Goal: Task Accomplishment & Management: Manage account settings

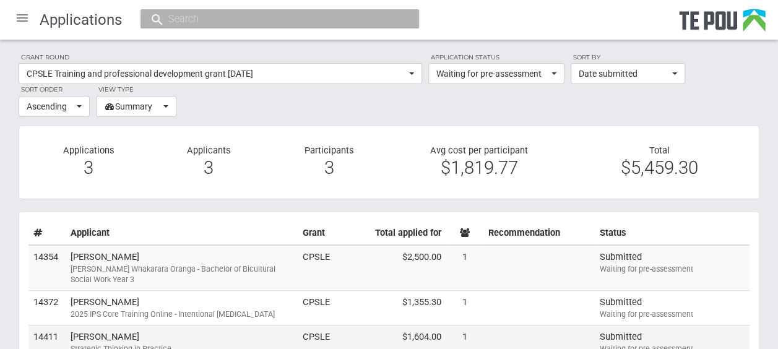
click at [183, 338] on td "Arsh Lutfi Strategic Thinking in Practice" at bounding box center [182, 342] width 232 height 34
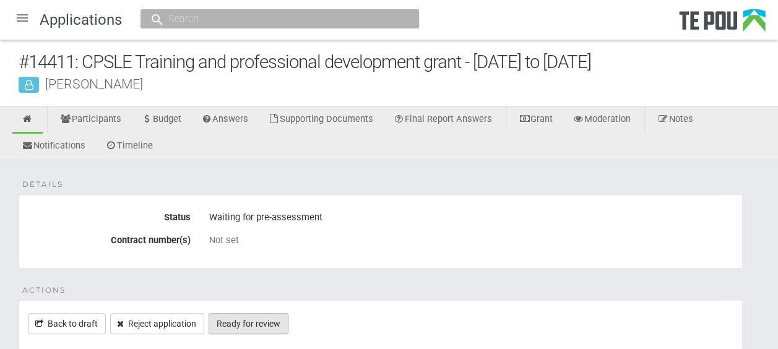
click at [275, 318] on link "Ready for review" at bounding box center [249, 323] width 80 height 21
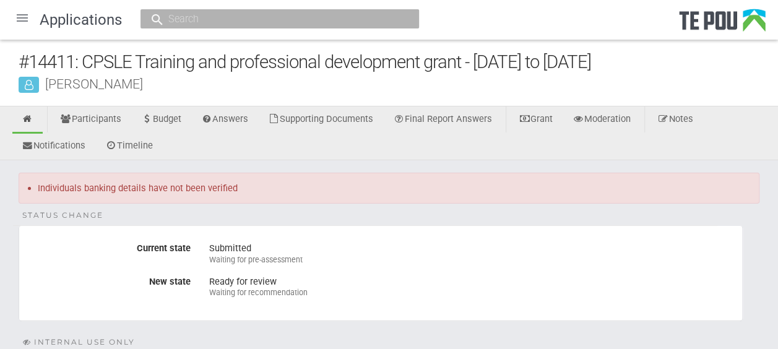
click at [17, 20] on div at bounding box center [22, 18] width 30 height 30
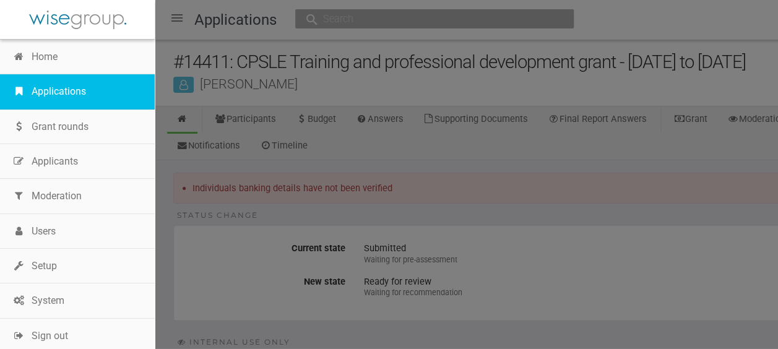
click at [48, 87] on link "Applications" at bounding box center [77, 91] width 155 height 35
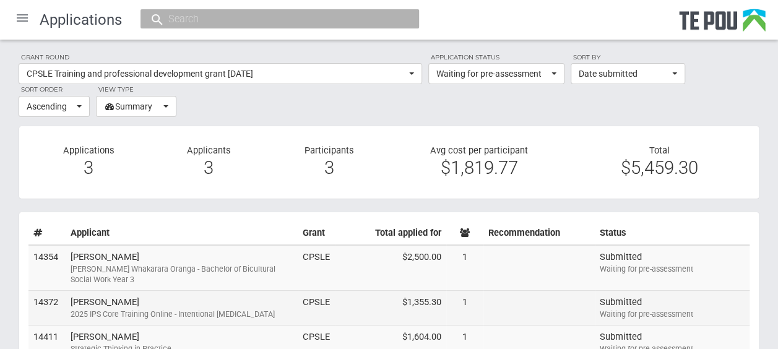
click at [181, 306] on td "Shiona Quayle 2025 IPS Core Training Online - Intentional Peer Support" at bounding box center [182, 308] width 232 height 35
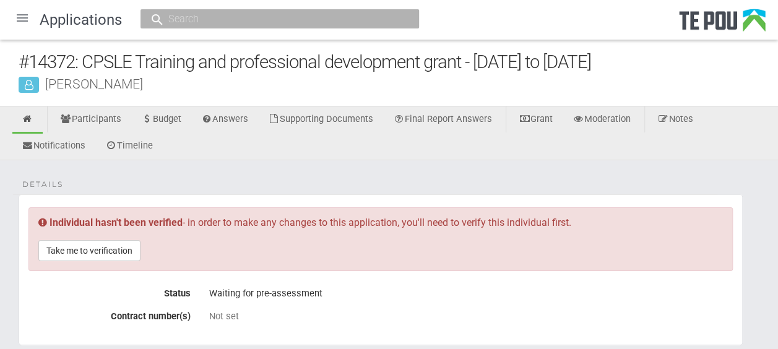
click at [24, 22] on div at bounding box center [22, 18] width 30 height 30
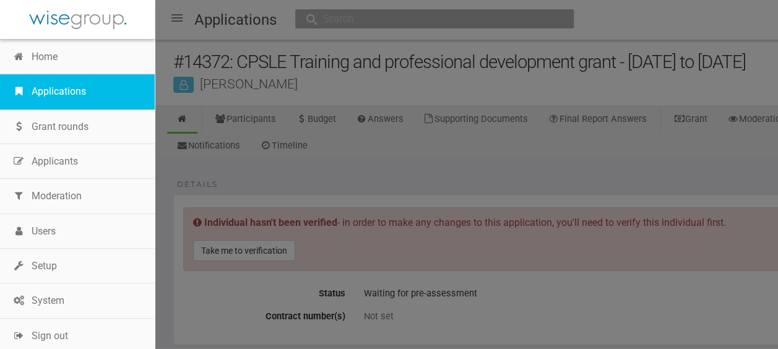
click at [48, 92] on link "Applications" at bounding box center [77, 91] width 155 height 35
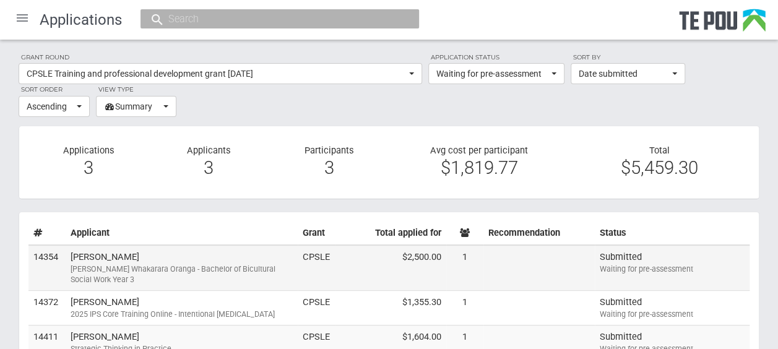
click at [139, 264] on div "Ngā Poutoko Whakarara Oranga - Bachelor of Bicultural Social Work Year 3" at bounding box center [182, 275] width 222 height 22
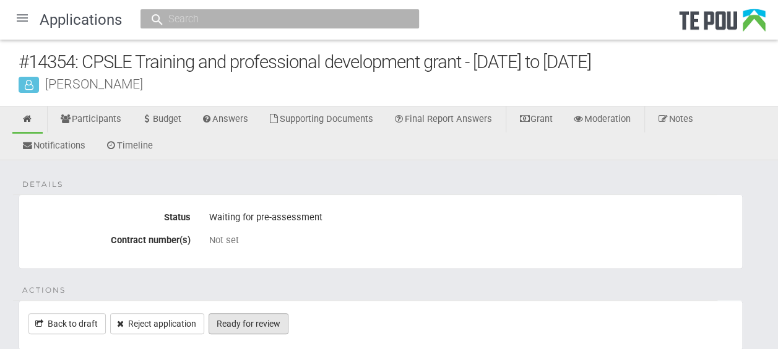
click at [253, 326] on link "Ready for review" at bounding box center [249, 323] width 80 height 21
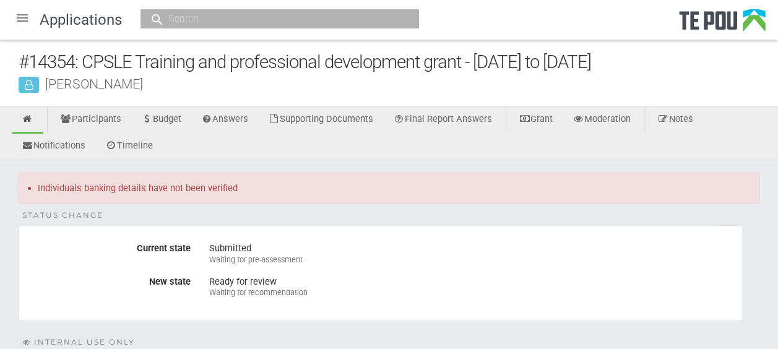
click at [23, 20] on div at bounding box center [22, 18] width 30 height 30
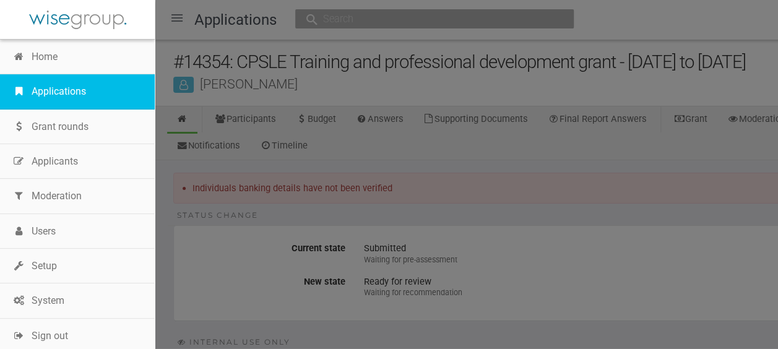
click at [53, 82] on link "Applications" at bounding box center [77, 91] width 155 height 35
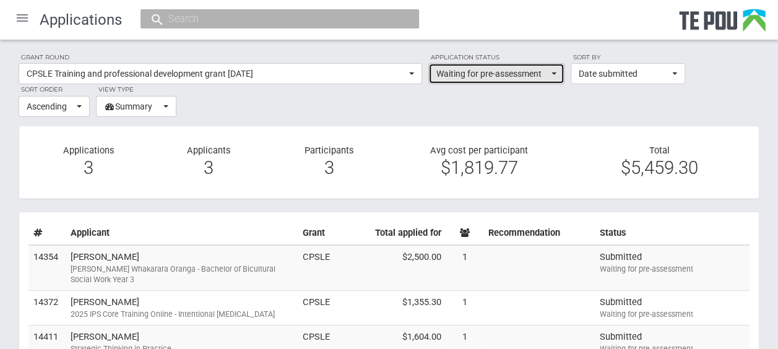
click at [485, 69] on span "Waiting for pre-assessment" at bounding box center [493, 73] width 112 height 12
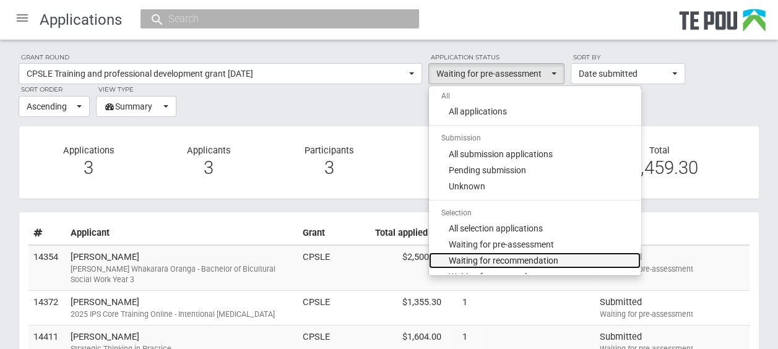
click at [505, 255] on span "Waiting for recommendation" at bounding box center [504, 260] width 110 height 12
select select "110"
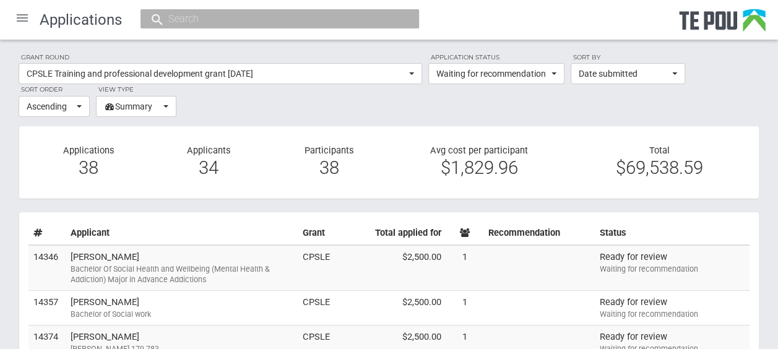
click at [25, 19] on div at bounding box center [22, 18] width 30 height 30
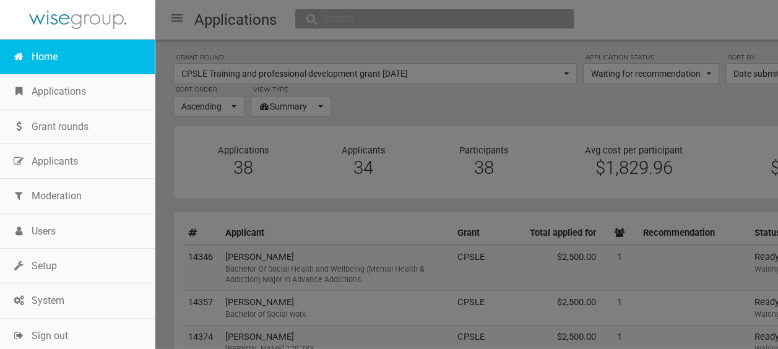
click at [65, 67] on link "Home" at bounding box center [77, 57] width 155 height 35
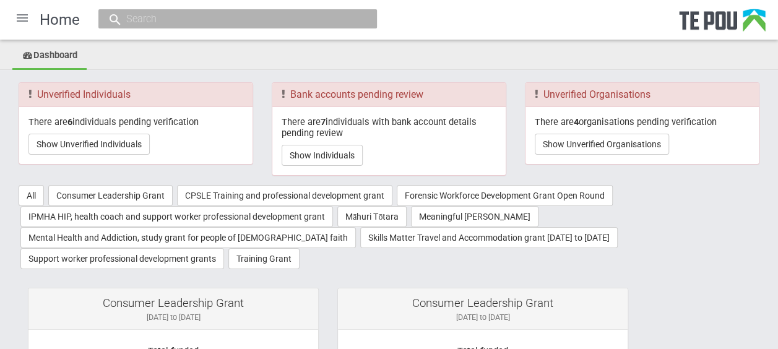
click at [19, 18] on div at bounding box center [22, 18] width 30 height 30
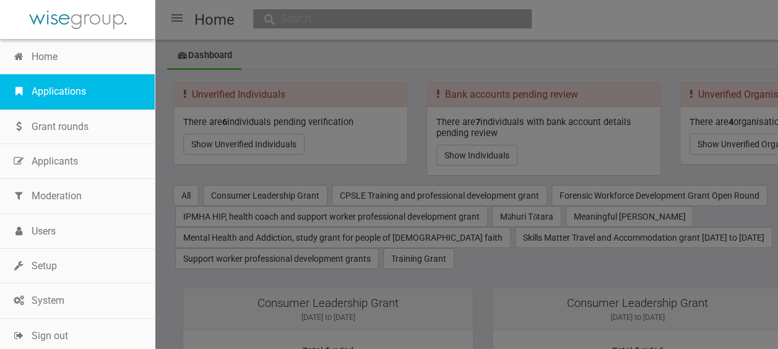
click at [91, 98] on link "Applications" at bounding box center [77, 91] width 155 height 35
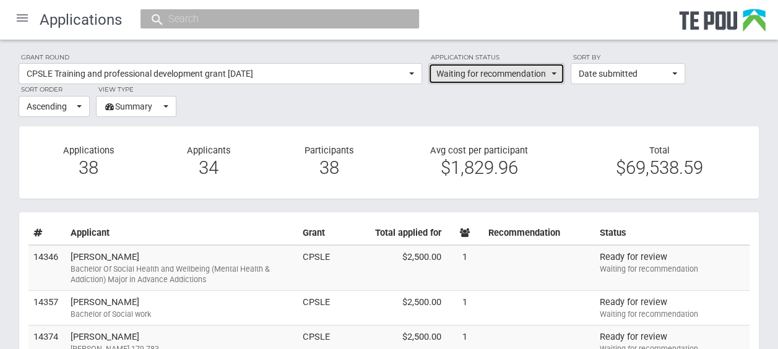
click at [548, 76] on span "Waiting for recommendation" at bounding box center [493, 73] width 112 height 12
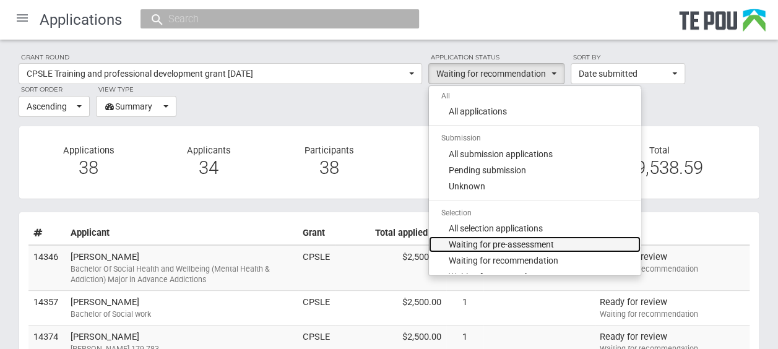
click at [547, 243] on span "Waiting for pre-assessment" at bounding box center [501, 244] width 105 height 12
select select "100"
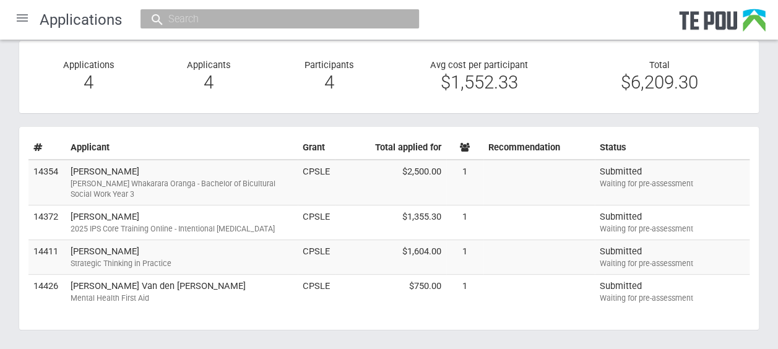
scroll to position [93, 0]
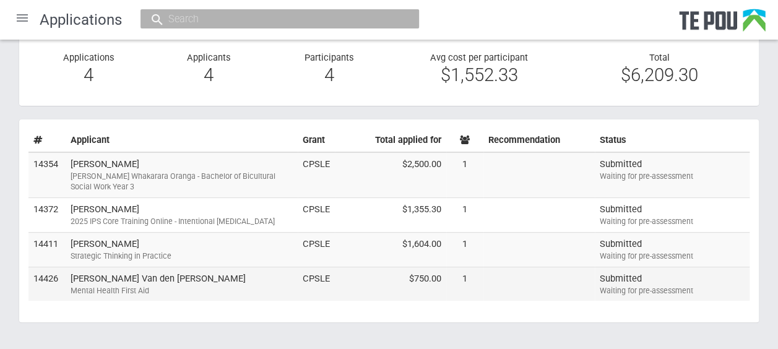
click at [235, 280] on td "Monique Van den Brink Mental Health First Aid" at bounding box center [182, 284] width 232 height 34
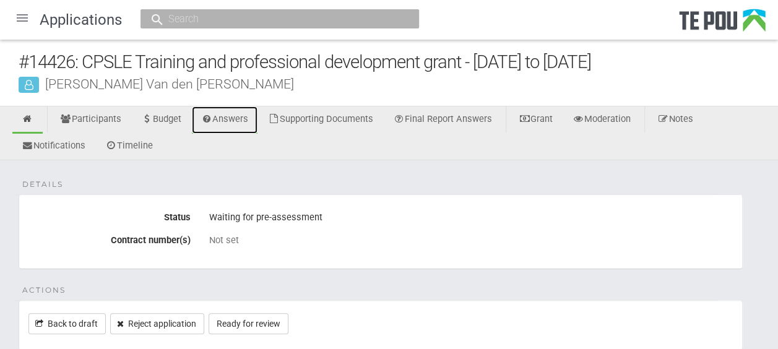
click at [246, 118] on link "Answers" at bounding box center [225, 120] width 66 height 27
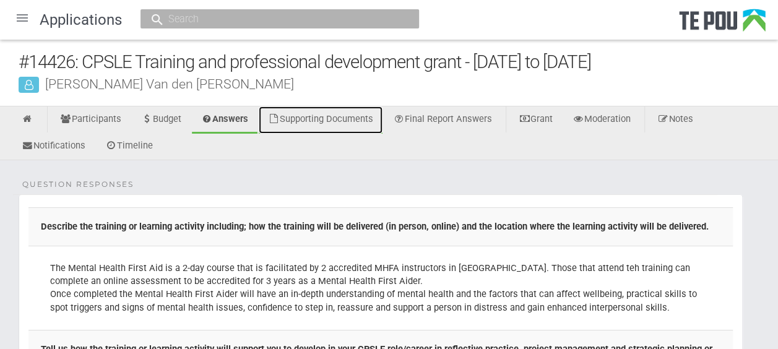
click at [367, 117] on link "Supporting Documents" at bounding box center [321, 120] width 124 height 27
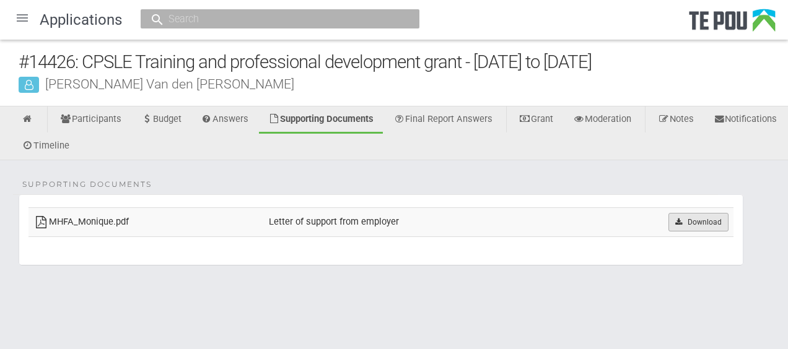
click at [689, 224] on link "Download" at bounding box center [698, 222] width 60 height 19
click at [35, 121] on link at bounding box center [27, 120] width 30 height 27
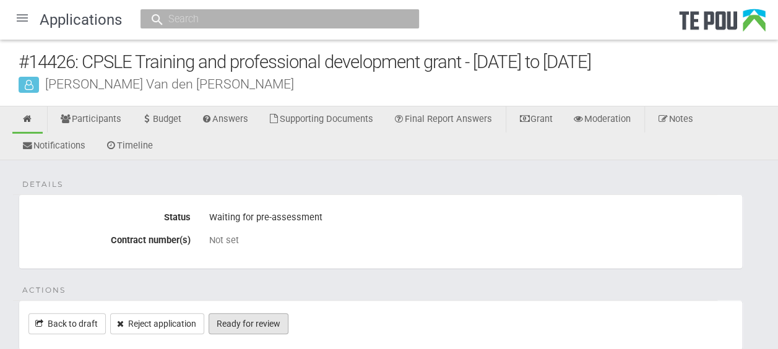
click at [266, 320] on link "Ready for review" at bounding box center [249, 323] width 80 height 21
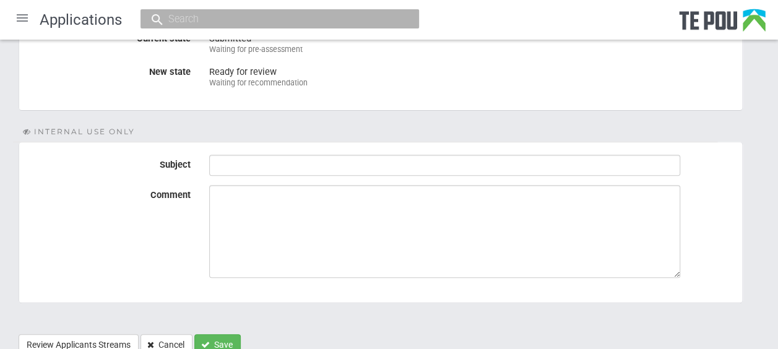
scroll to position [182, 0]
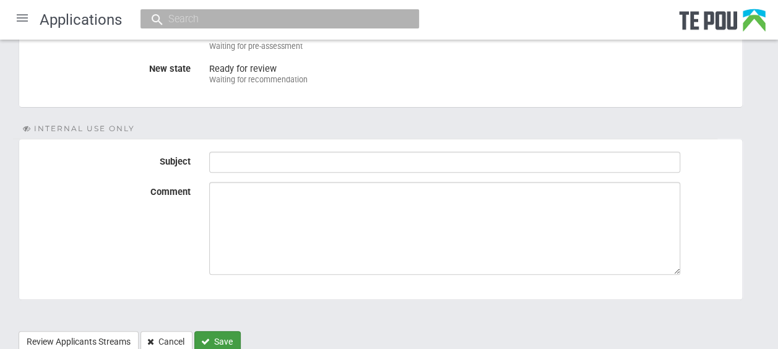
click at [222, 334] on button "Save" at bounding box center [217, 341] width 46 height 21
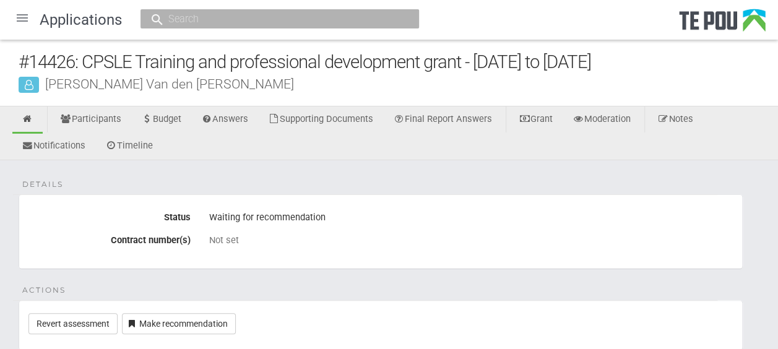
click at [24, 20] on div at bounding box center [22, 18] width 30 height 30
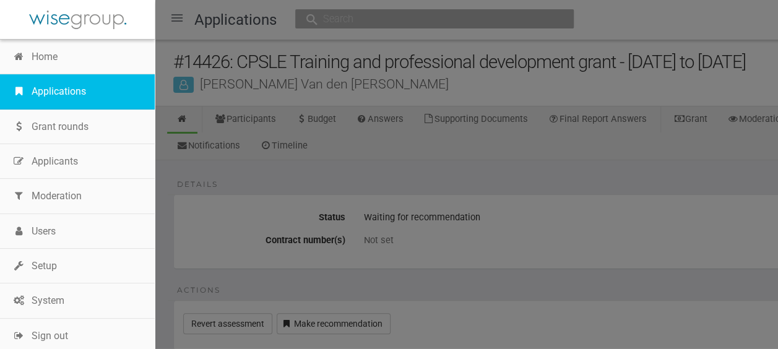
click at [67, 92] on link "Applications" at bounding box center [77, 91] width 155 height 35
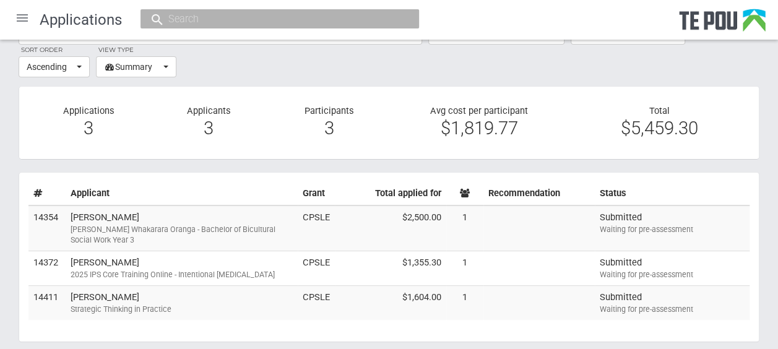
scroll to position [44, 0]
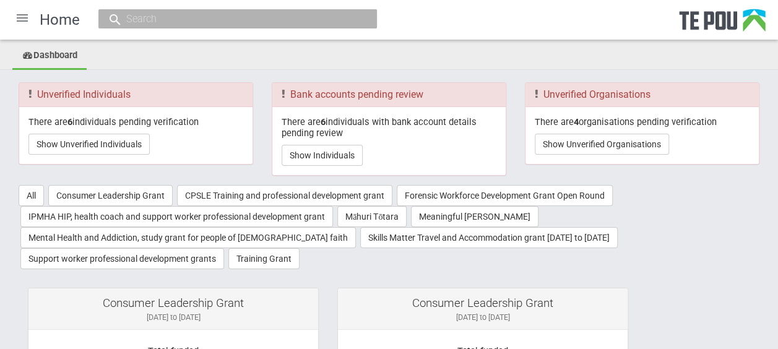
click at [20, 21] on div at bounding box center [22, 18] width 30 height 30
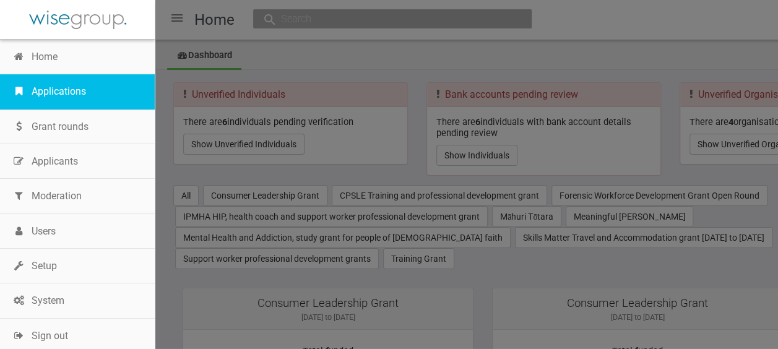
click at [59, 87] on link "Applications" at bounding box center [77, 91] width 155 height 35
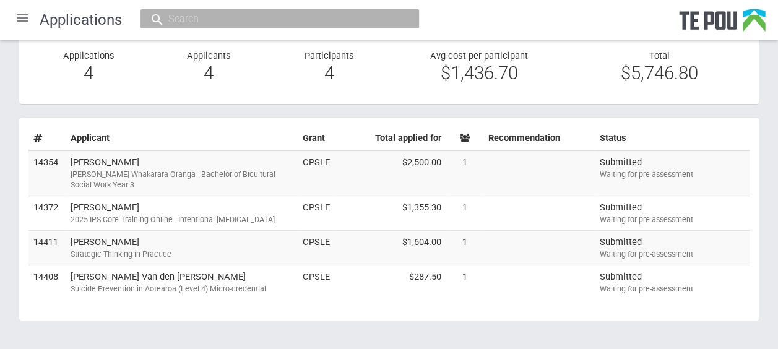
scroll to position [98, 0]
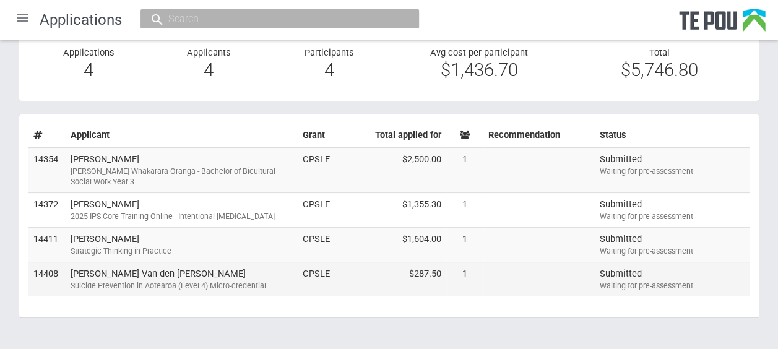
click at [241, 282] on div "Suicide Prevention in Aotearoa (Level 4) Micro-credential" at bounding box center [182, 285] width 222 height 11
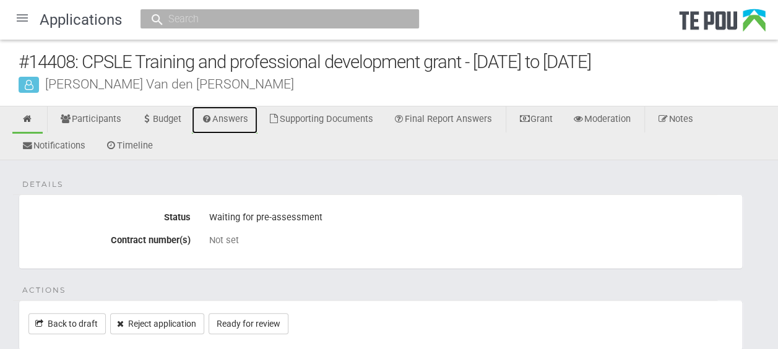
click at [247, 115] on link "Answers" at bounding box center [225, 120] width 66 height 27
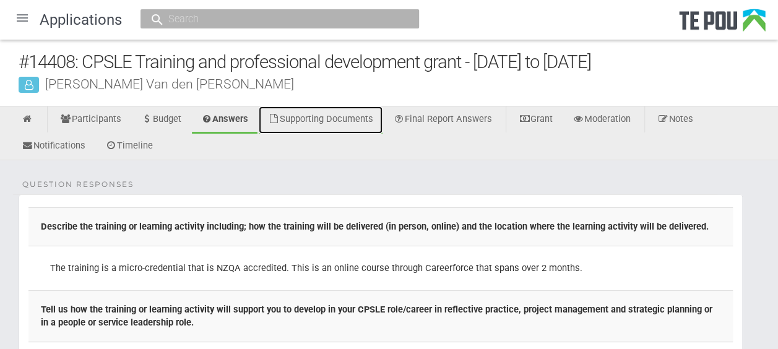
click at [369, 114] on link "Supporting Documents" at bounding box center [321, 120] width 124 height 27
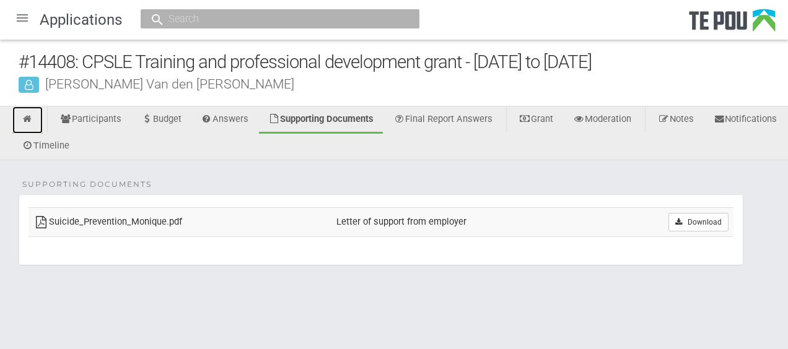
click at [33, 120] on link at bounding box center [27, 120] width 30 height 27
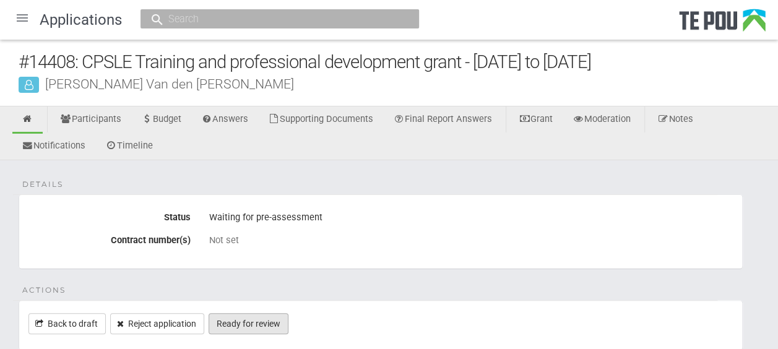
click at [279, 317] on link "Ready for review" at bounding box center [249, 323] width 80 height 21
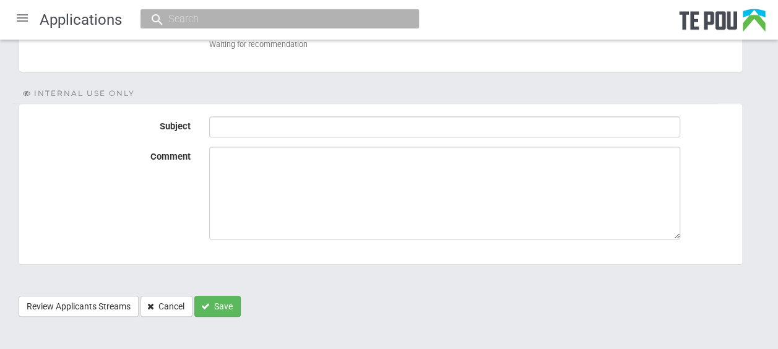
scroll to position [227, 0]
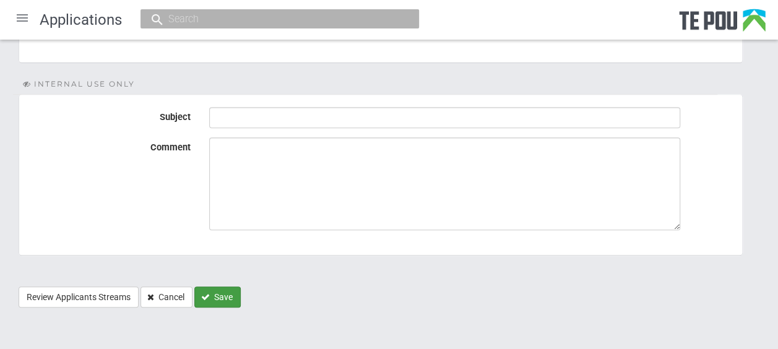
click at [223, 298] on button "Save" at bounding box center [217, 297] width 46 height 21
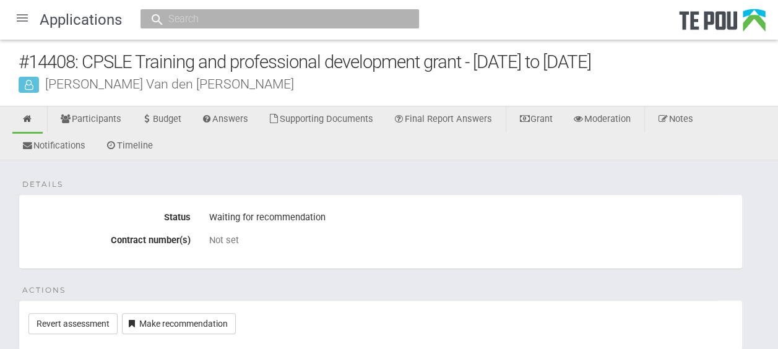
click at [22, 18] on div at bounding box center [22, 18] width 30 height 30
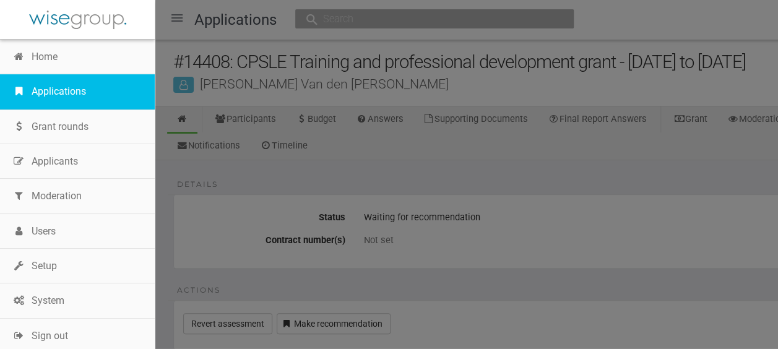
click at [53, 90] on link "Applications" at bounding box center [77, 91] width 155 height 35
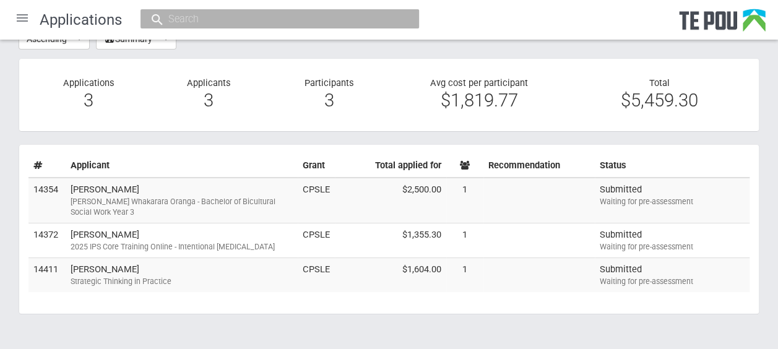
scroll to position [69, 0]
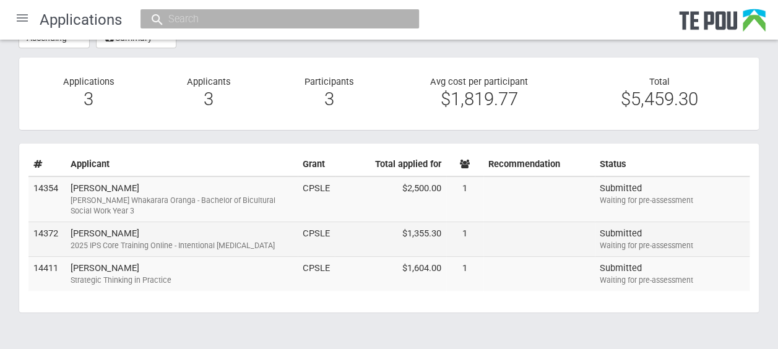
click at [277, 241] on div "2025 IPS Core Training Online - Intentional Peer Support" at bounding box center [182, 245] width 222 height 11
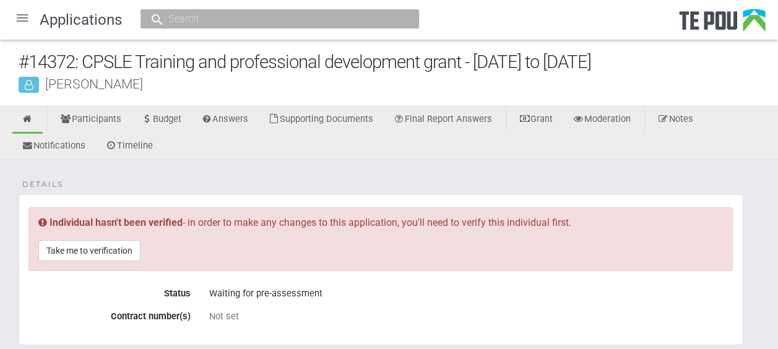
click at [21, 20] on div at bounding box center [22, 18] width 30 height 30
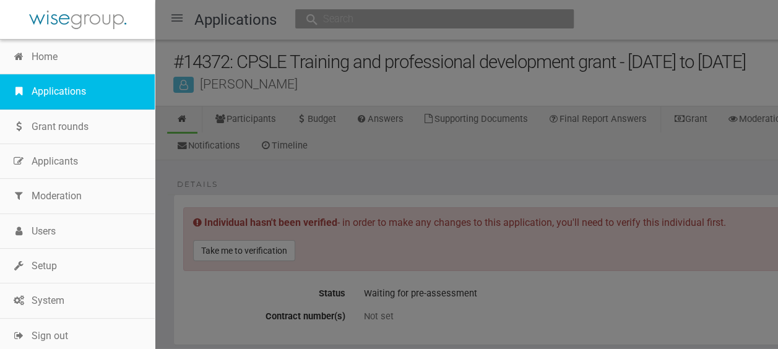
click at [47, 84] on link "Applications" at bounding box center [77, 91] width 155 height 35
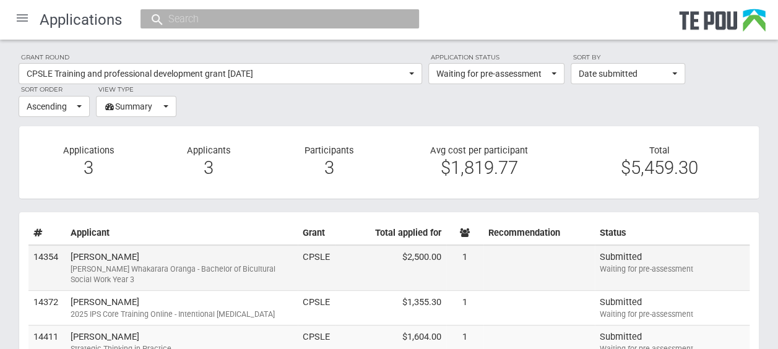
click at [183, 259] on td "Fran Mackay Ngā Poutoko Whakarara Oranga - Bachelor of Bicultural Social Work Y…" at bounding box center [182, 268] width 232 height 46
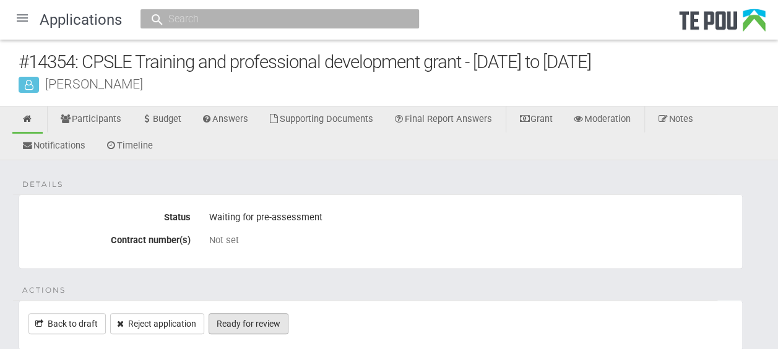
click at [256, 320] on link "Ready for review" at bounding box center [249, 323] width 80 height 21
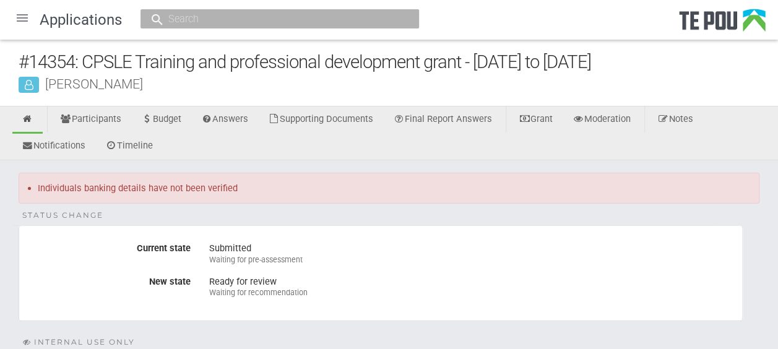
click at [25, 21] on div at bounding box center [22, 18] width 30 height 30
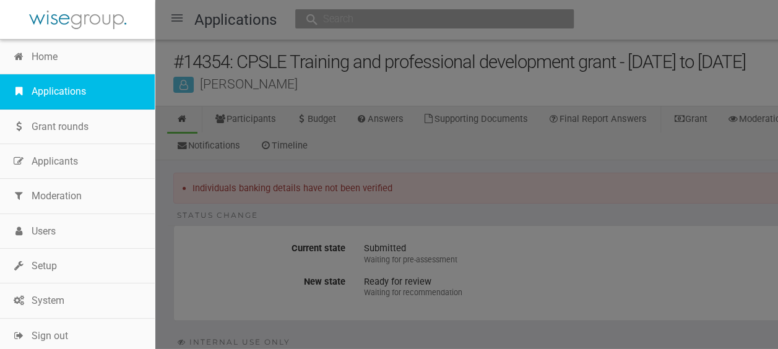
click at [46, 85] on link "Applications" at bounding box center [77, 91] width 155 height 35
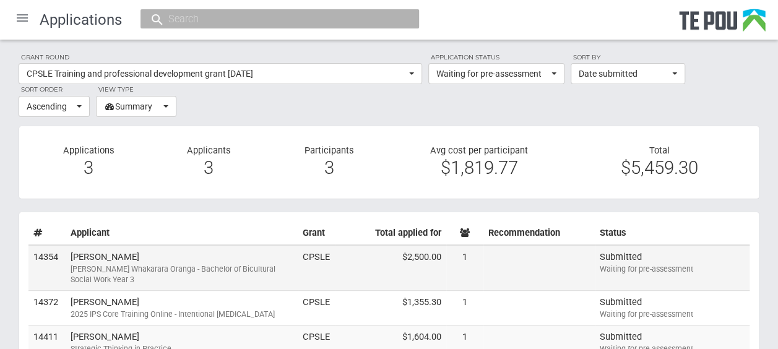
click at [245, 264] on div "[PERSON_NAME] Whakarara Oranga - Bachelor of Bicultural Social Work Year 3" at bounding box center [182, 275] width 222 height 22
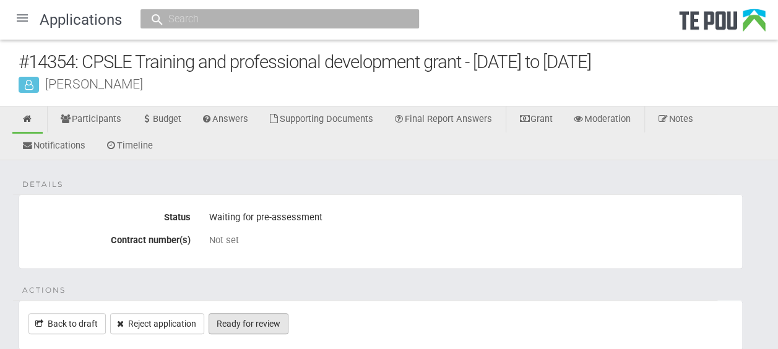
click at [266, 318] on link "Ready for review" at bounding box center [249, 323] width 80 height 21
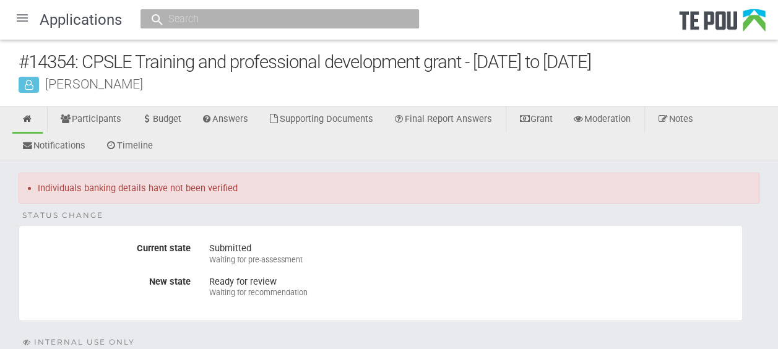
click at [20, 20] on div at bounding box center [22, 18] width 30 height 30
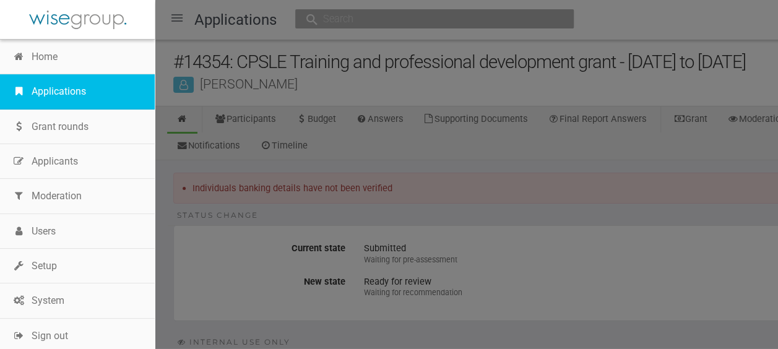
click at [67, 87] on link "Applications" at bounding box center [77, 91] width 155 height 35
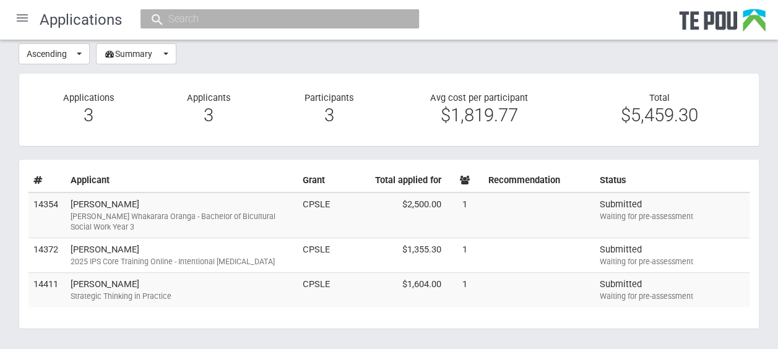
scroll to position [73, 0]
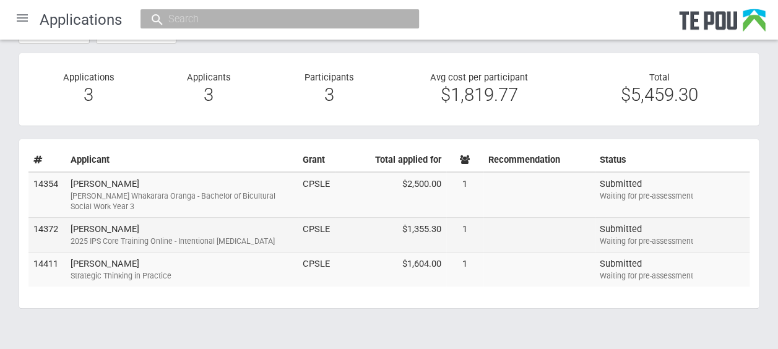
click at [162, 224] on td "Shiona Quayle 2025 IPS Core Training Online - Intentional Peer Support" at bounding box center [182, 235] width 232 height 35
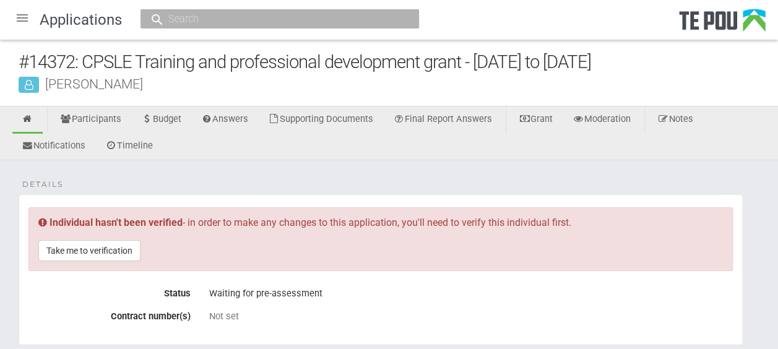
click at [23, 18] on div at bounding box center [22, 18] width 30 height 30
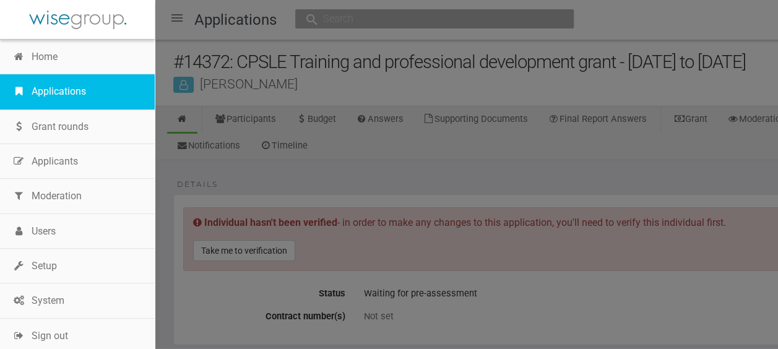
click at [52, 92] on link "Applications" at bounding box center [77, 91] width 155 height 35
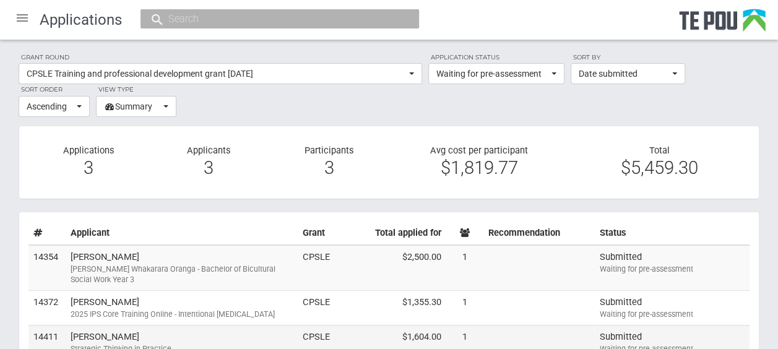
click at [116, 339] on td "[PERSON_NAME] Strategic Thinking in Practice" at bounding box center [182, 342] width 232 height 34
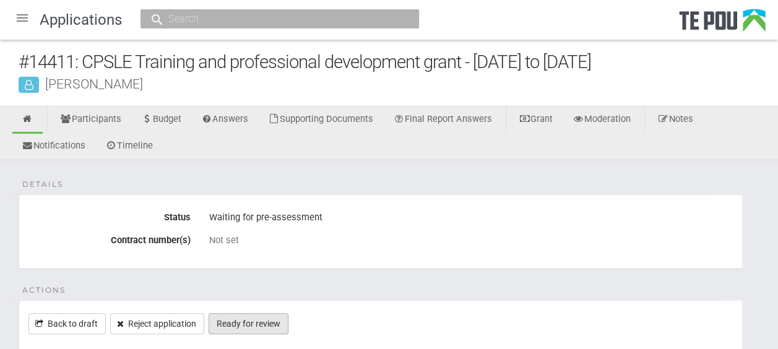
click at [254, 318] on link "Ready for review" at bounding box center [249, 323] width 80 height 21
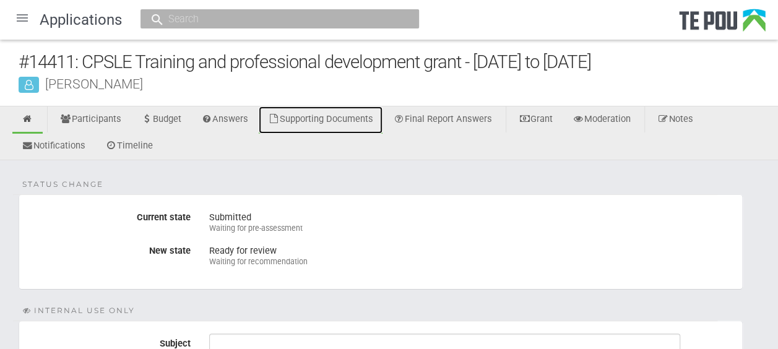
click at [326, 120] on link "Supporting Documents" at bounding box center [321, 120] width 124 height 27
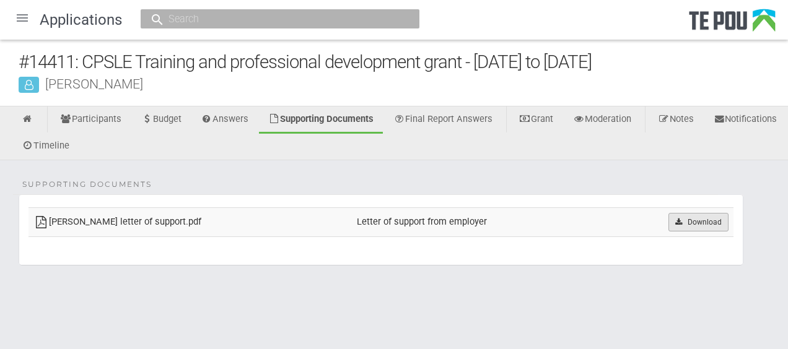
click at [715, 221] on link "Download" at bounding box center [698, 222] width 60 height 19
click at [417, 280] on div "Supporting Documents [PERSON_NAME] letter of support.pdf Letter of support from…" at bounding box center [394, 234] width 788 height 149
click at [36, 118] on link at bounding box center [27, 120] width 30 height 27
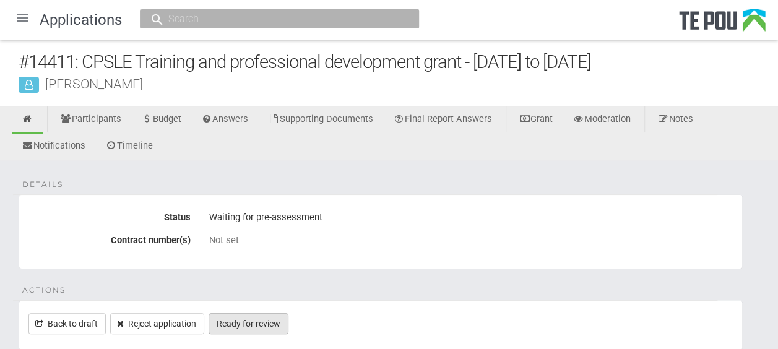
click at [271, 315] on link "Ready for review" at bounding box center [249, 323] width 80 height 21
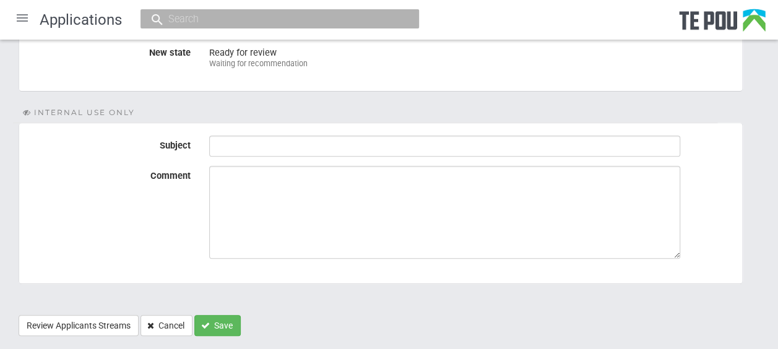
scroll to position [204, 0]
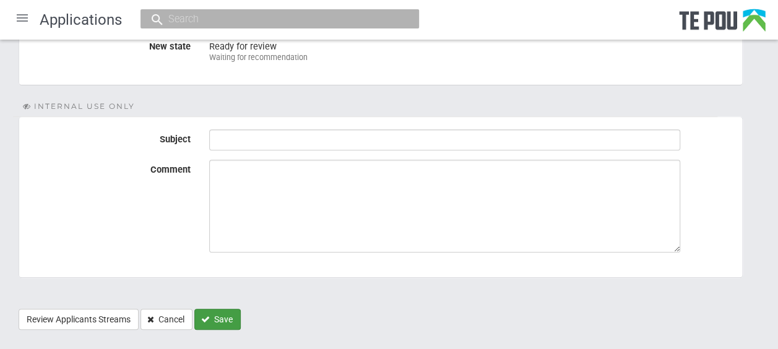
click at [227, 311] on button "Save" at bounding box center [217, 319] width 46 height 21
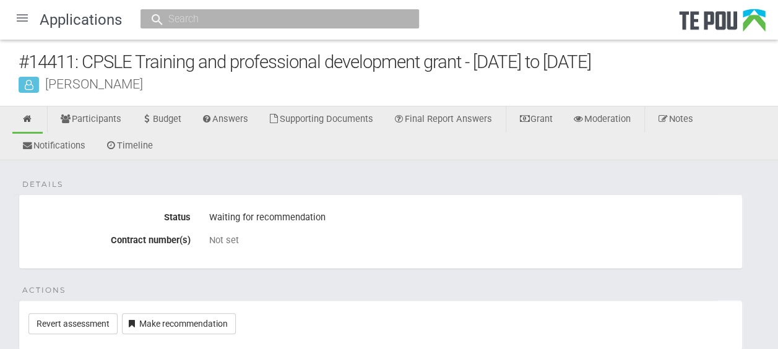
click at [28, 15] on div at bounding box center [22, 18] width 30 height 30
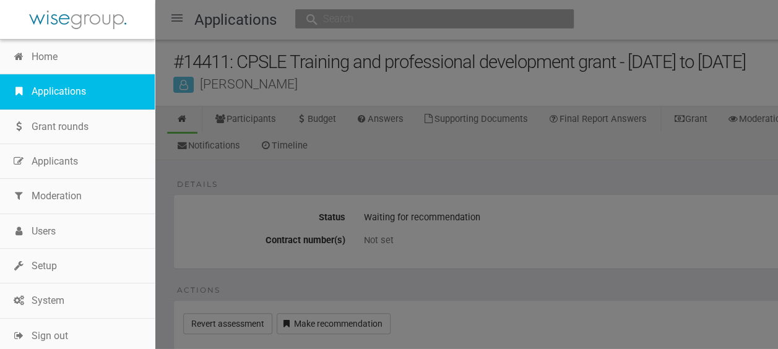
click at [59, 83] on link "Applications" at bounding box center [77, 91] width 155 height 35
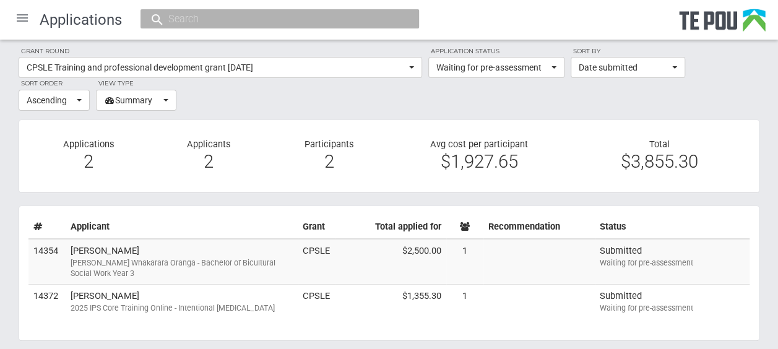
scroll to position [6, 0]
